Goal: Task Accomplishment & Management: Use online tool/utility

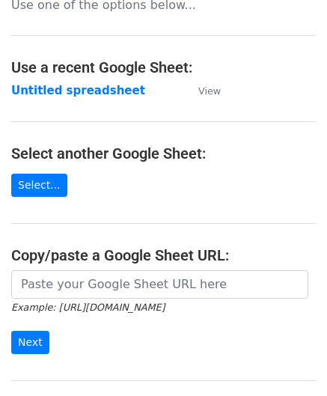
scroll to position [150, 0]
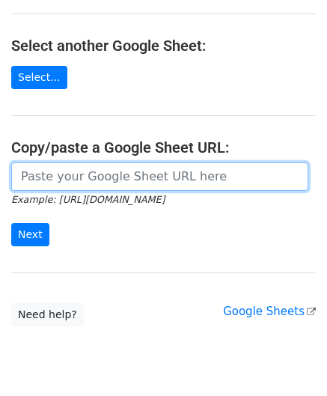
drag, startPoint x: 101, startPoint y: 174, endPoint x: 122, endPoint y: 158, distance: 26.6
click at [101, 174] on input "url" at bounding box center [159, 176] width 297 height 28
paste input "https://docs.google.com/spreadsheets/d/1kxcER0FR4jL_aUWttR_3BYLcNkHKrTocMSPzot2…"
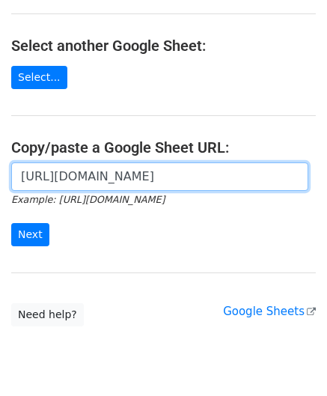
scroll to position [0, 316]
type input "https://docs.google.com/spreadsheets/d/1kxcER0FR4jL_aUWttR_3BYLcNkHKrTocMSPzot2…"
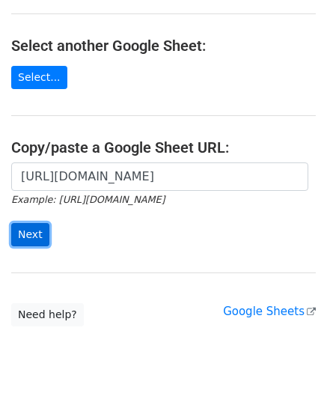
scroll to position [0, 0]
click at [31, 231] on input "Next" at bounding box center [30, 234] width 38 height 23
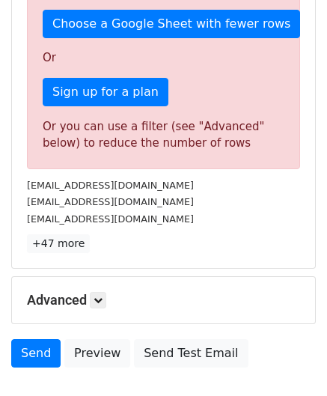
scroll to position [459, 0]
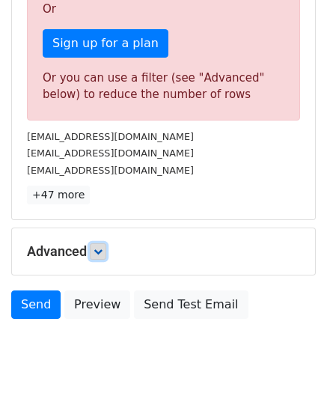
click at [102, 247] on icon at bounding box center [97, 251] width 9 height 9
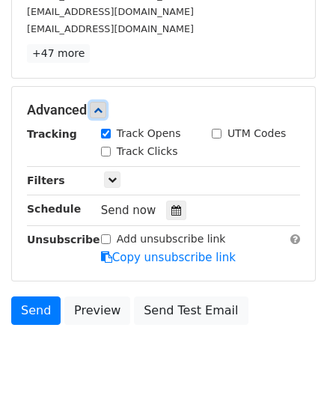
scroll to position [609, 0]
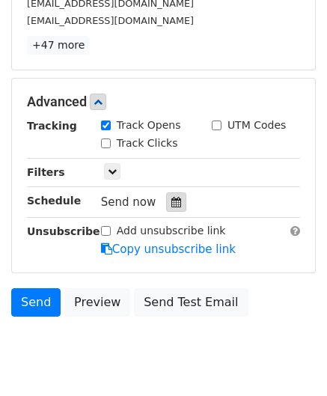
click at [171, 201] on icon at bounding box center [176, 202] width 10 height 10
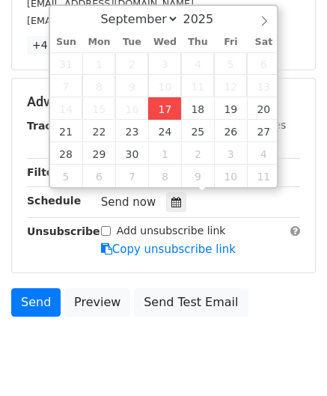
type input "[DATE] 12:00"
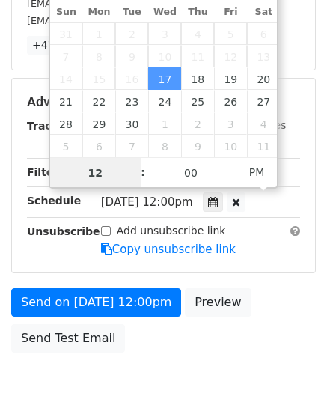
paste input "3"
type input "3"
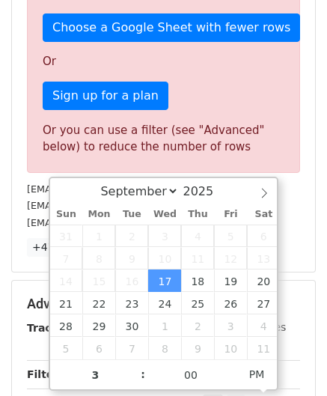
type input "[DATE] 15:00"
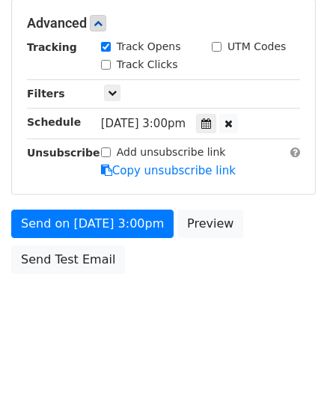
scroll to position [686, 0]
